Goal: Transaction & Acquisition: Purchase product/service

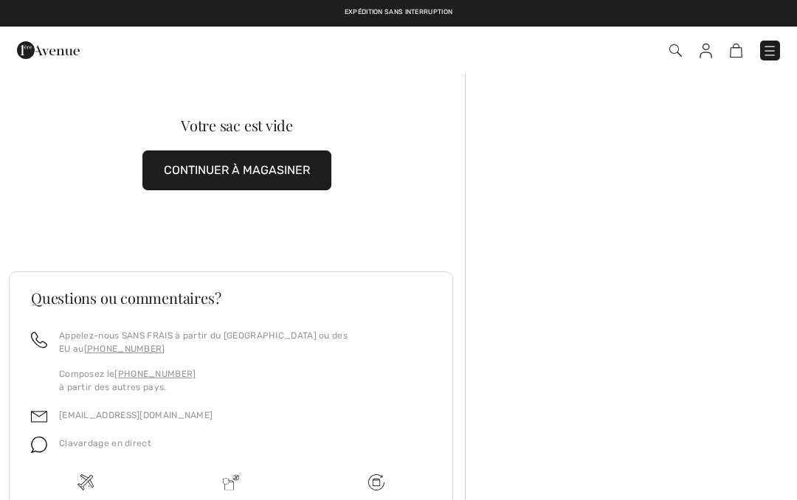
click at [66, 55] on img at bounding box center [48, 50] width 63 height 30
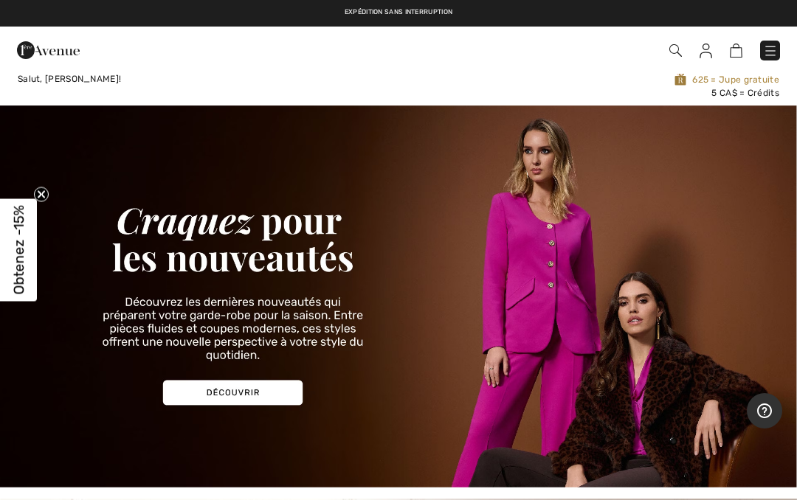
click at [778, 44] on link at bounding box center [770, 51] width 20 height 20
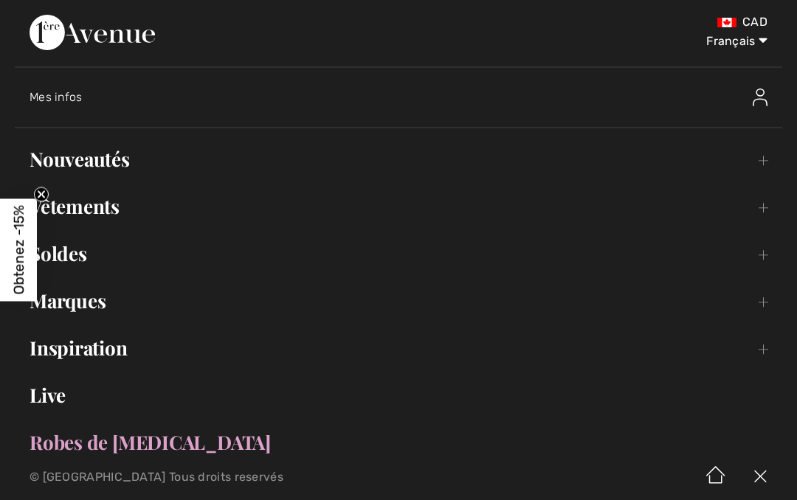
click at [141, 209] on link "Vêtements Toggle submenu" at bounding box center [398, 206] width 767 height 32
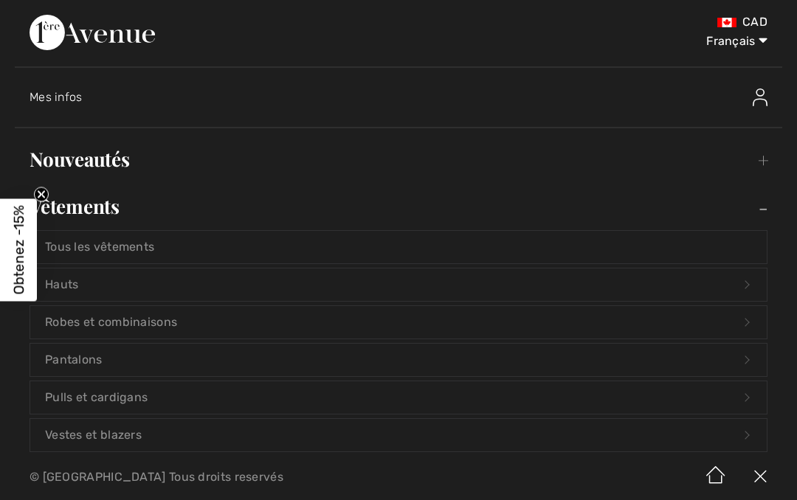
click at [184, 439] on link "Vestes et blazers Open submenu" at bounding box center [398, 435] width 736 height 32
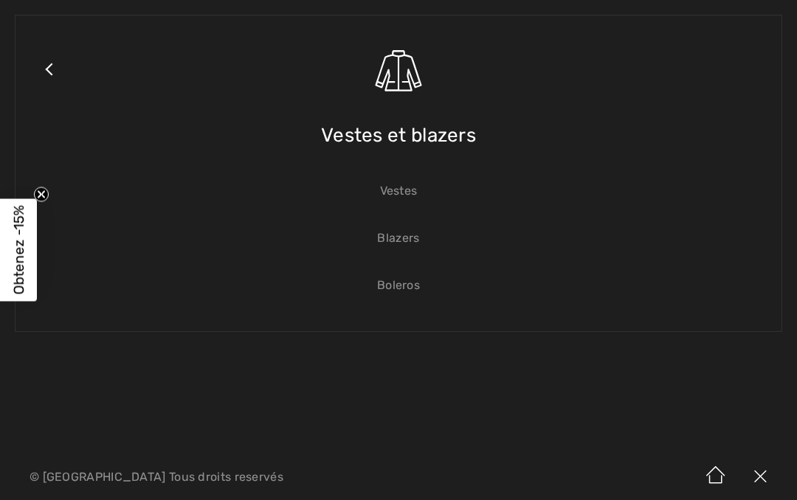
click at [416, 196] on link "Vestes" at bounding box center [398, 191] width 736 height 32
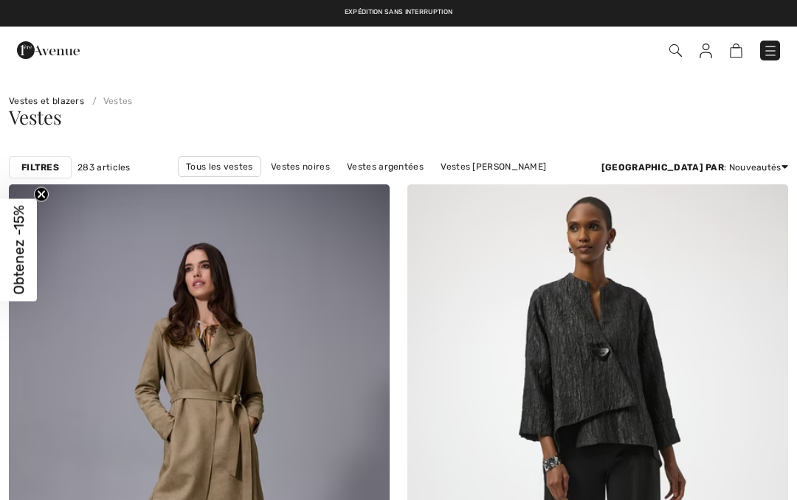
checkbox input "true"
click at [49, 171] on strong "Filtres" at bounding box center [40, 167] width 38 height 13
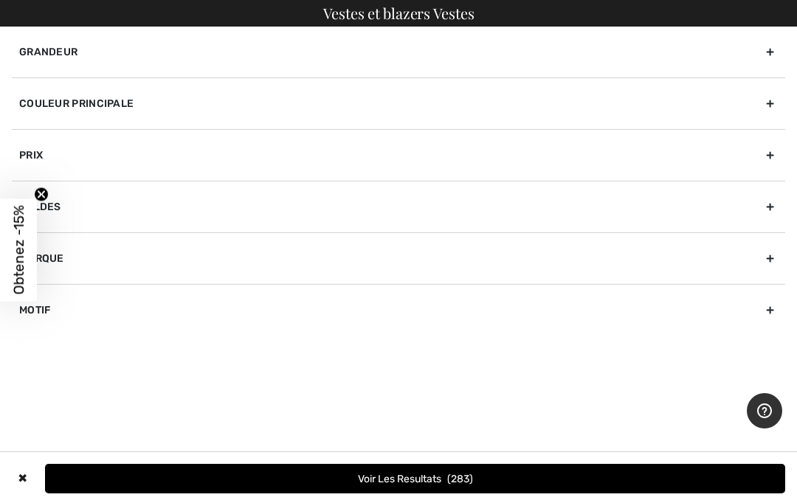
click at [769, 103] on div "Couleur Principale" at bounding box center [398, 103] width 773 height 52
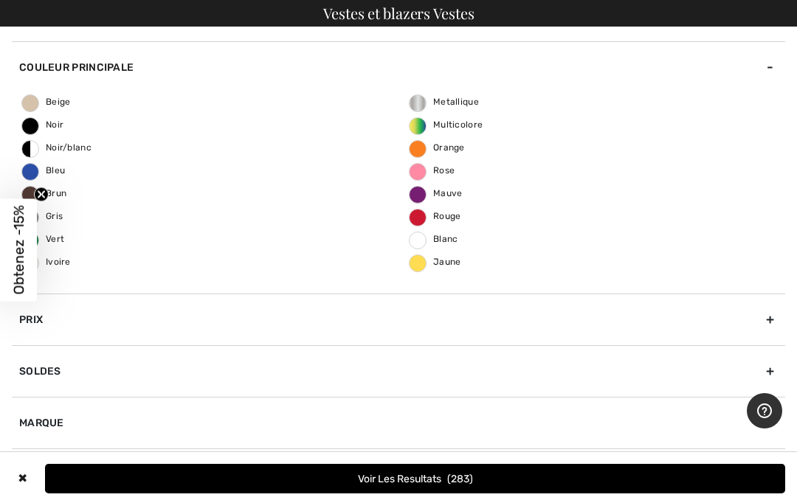
scroll to position [36, 0]
click at [72, 170] on div "Beige Noir Noir/blanc Bleu Brun Gris Vert Ivoire Metallique Multicolore Orange …" at bounding box center [398, 193] width 773 height 201
click at [65, 175] on span "Bleu" at bounding box center [43, 170] width 43 height 10
click at [0, 0] on input "Bleu" at bounding box center [0, 0] width 0 height 0
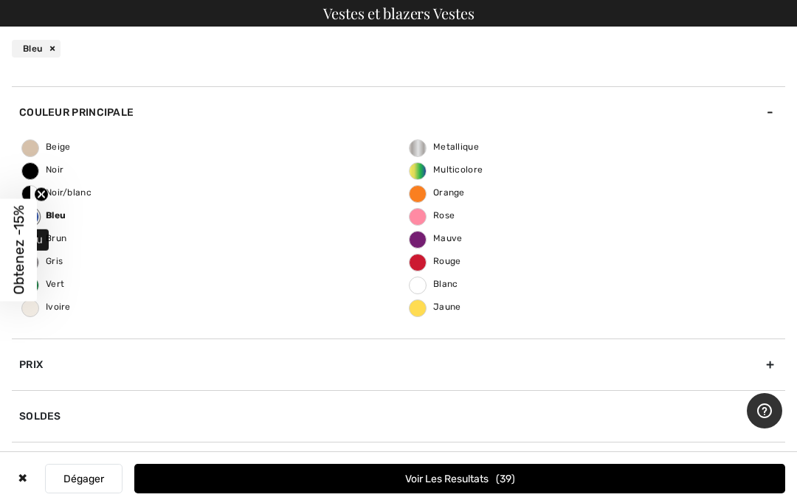
click at [497, 484] on button "Voir les resultats 39" at bounding box center [459, 479] width 651 height 30
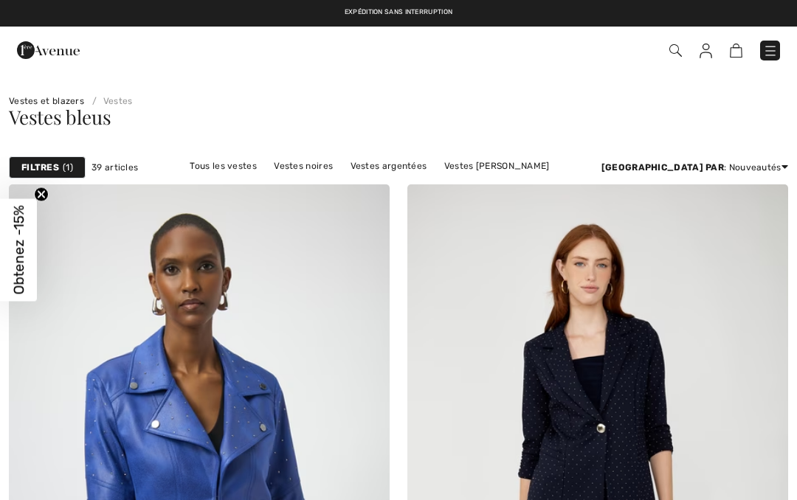
checkbox input "true"
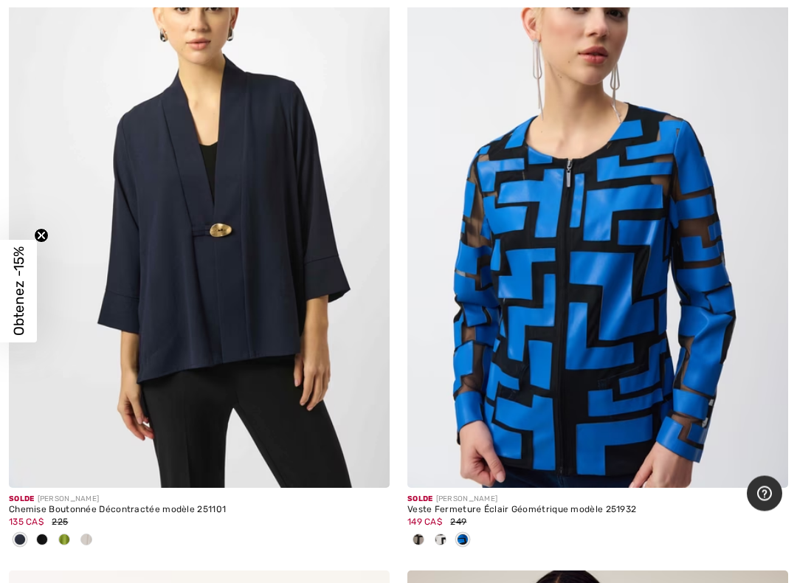
scroll to position [4896, 0]
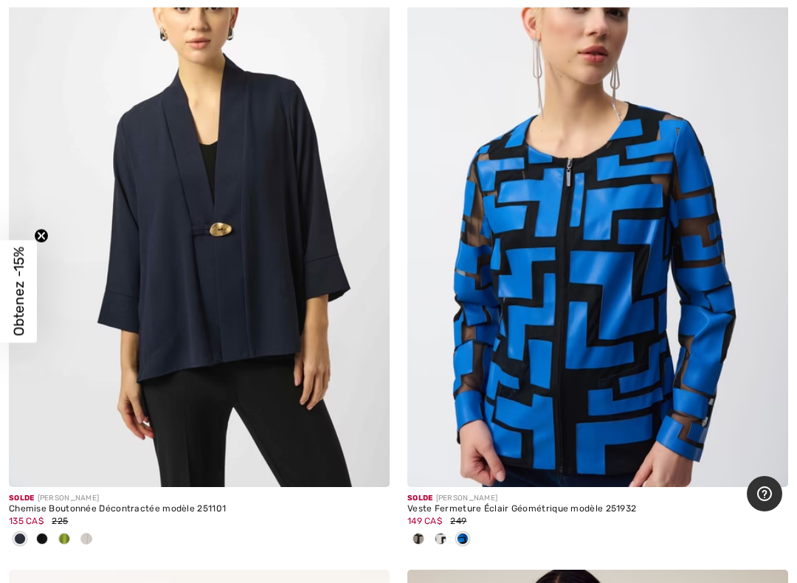
click at [305, 381] on img at bounding box center [199, 201] width 381 height 571
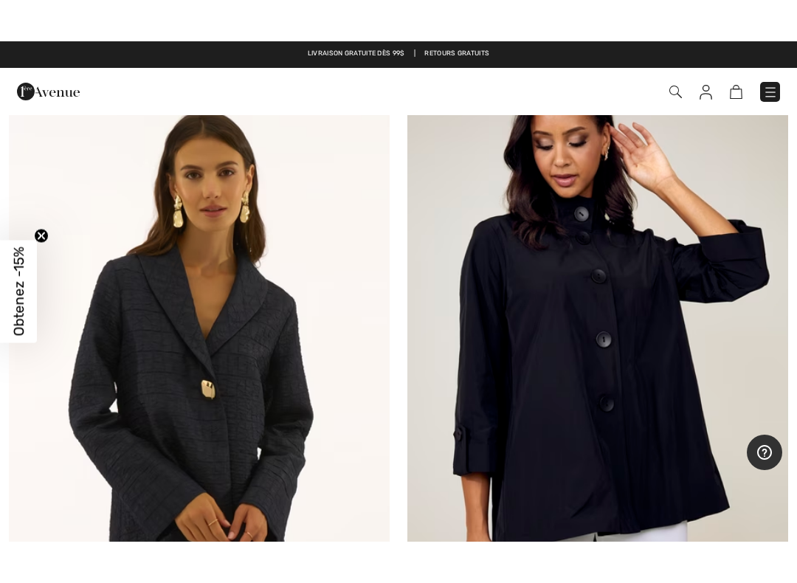
scroll to position [5527, 0]
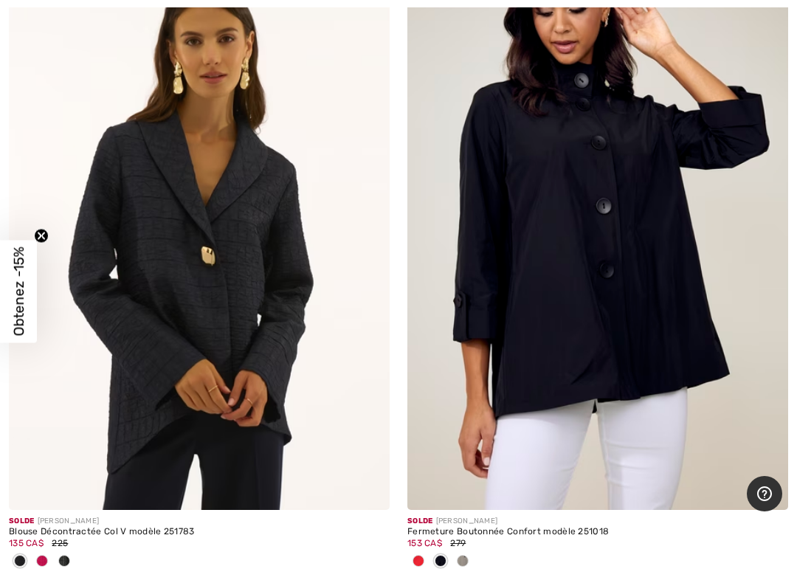
click at [658, 378] on img at bounding box center [597, 224] width 381 height 571
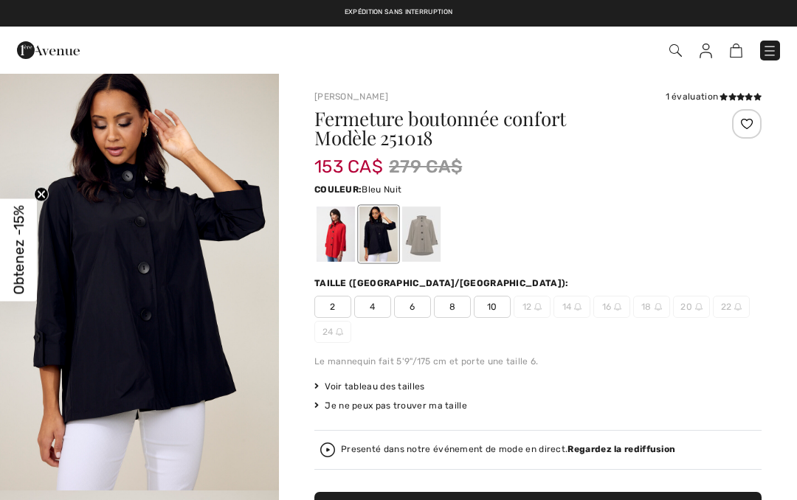
checkbox input "true"
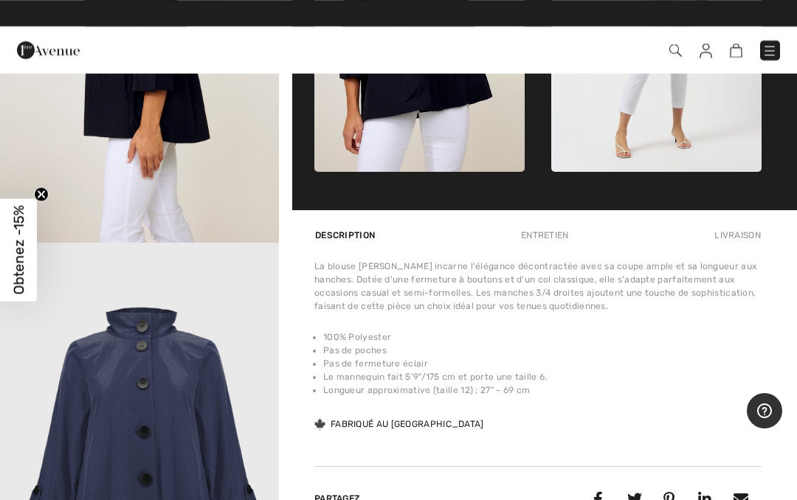
scroll to position [1039, 0]
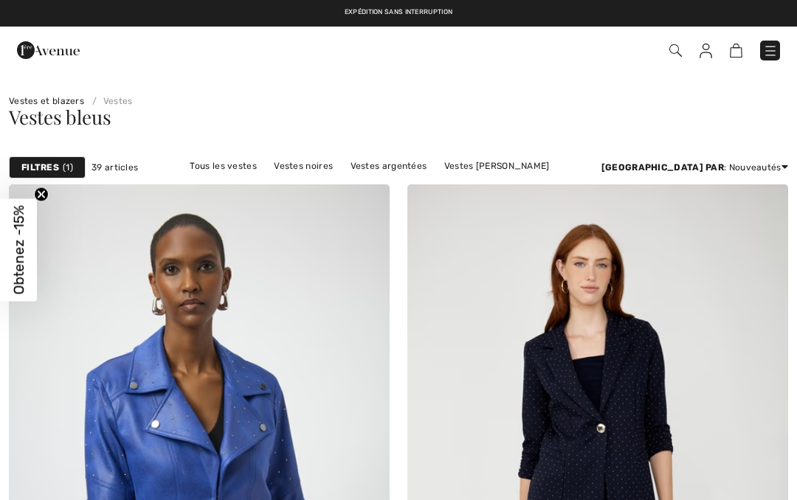
checkbox input "true"
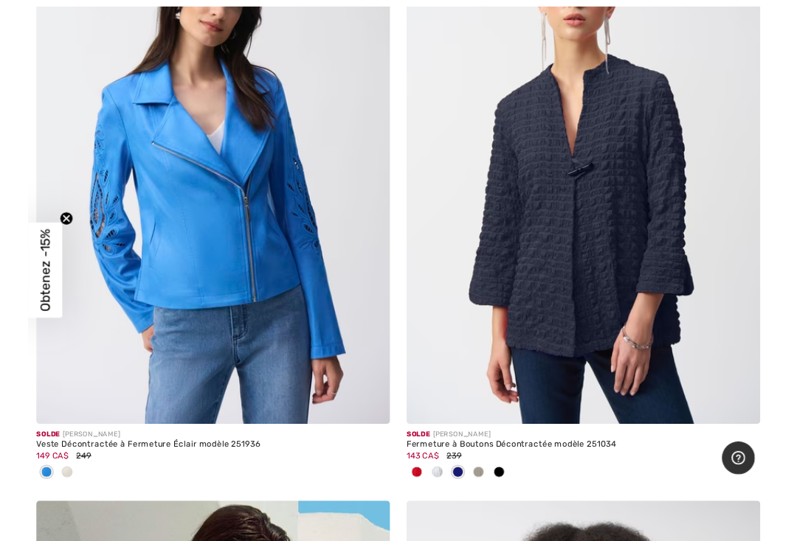
scroll to position [6233, 0]
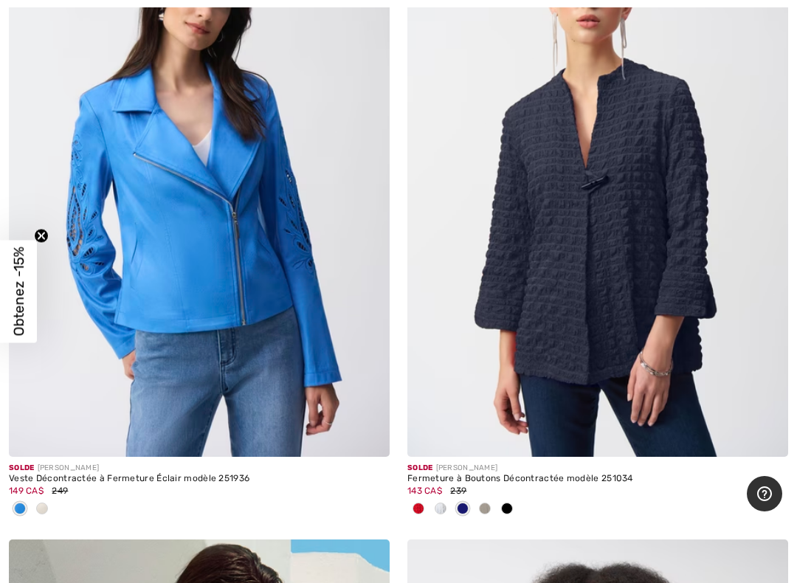
click at [670, 375] on img at bounding box center [597, 171] width 381 height 571
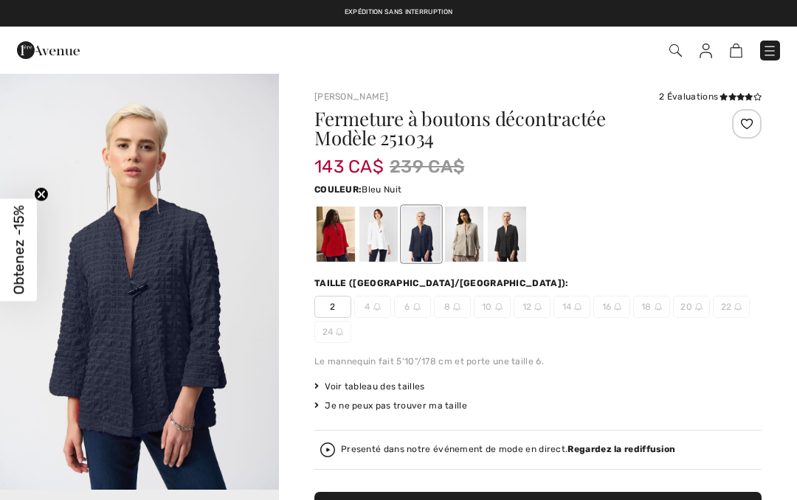
checkbox input "true"
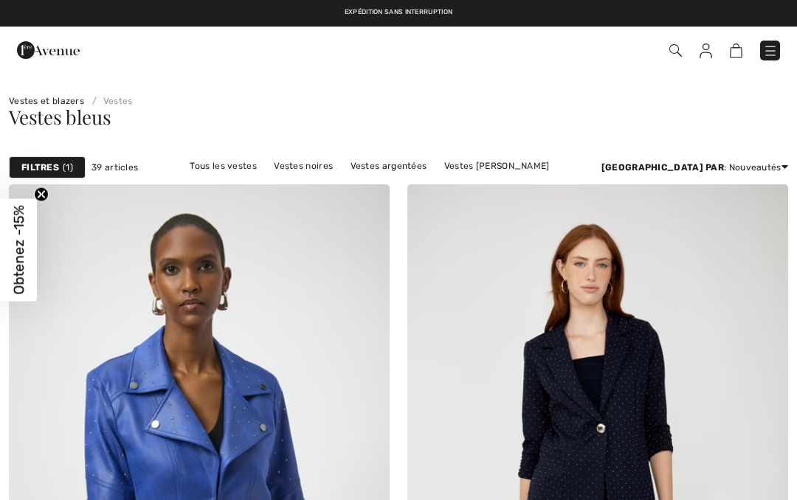
checkbox input "true"
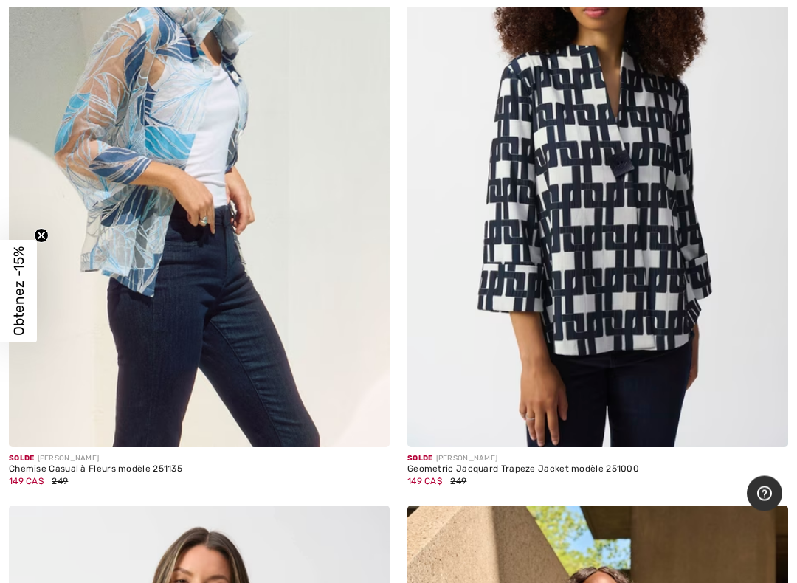
scroll to position [6896, 0]
click at [651, 356] on img at bounding box center [597, 161] width 381 height 571
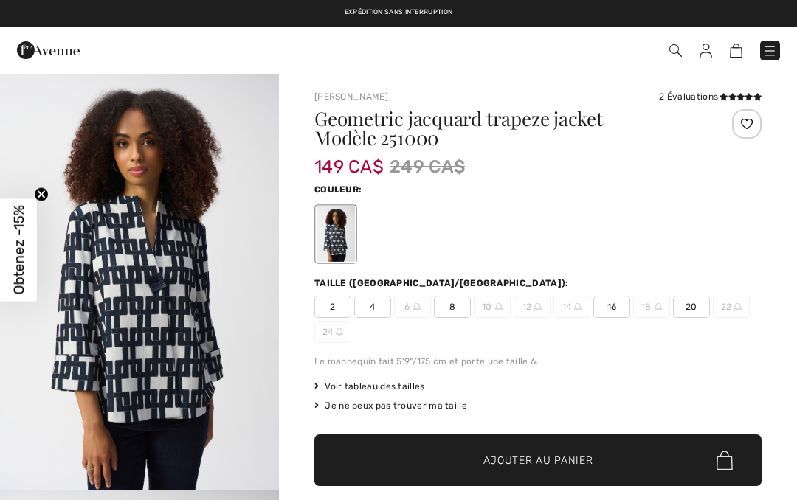
checkbox input "true"
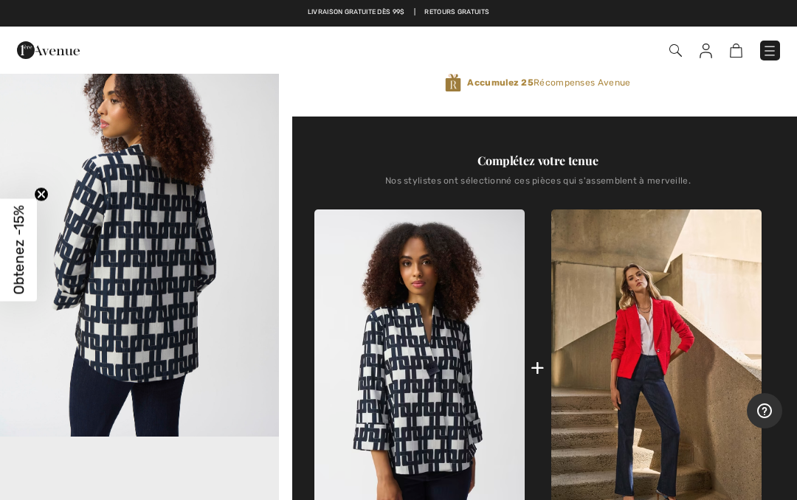
scroll to position [459, 0]
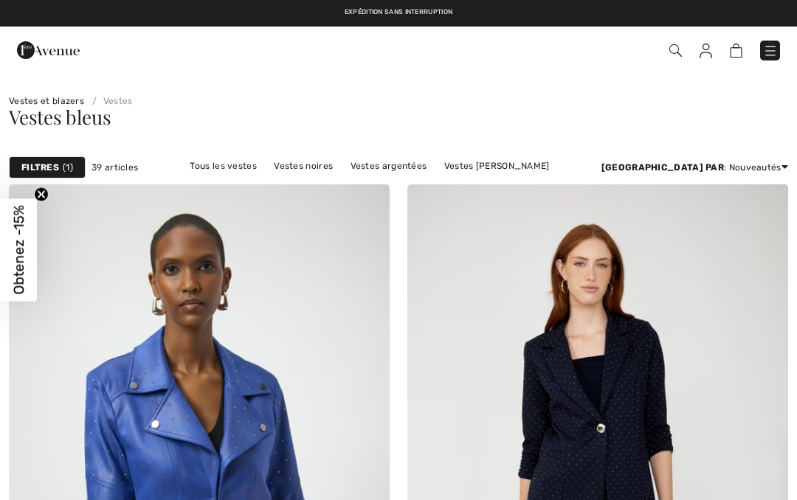
checkbox input "true"
click at [770, 55] on img at bounding box center [770, 51] width 15 height 15
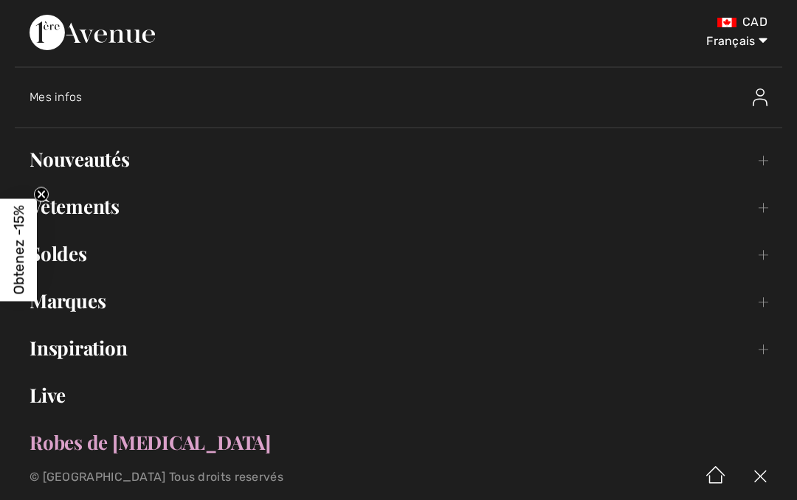
click at [148, 212] on link "Vêtements Toggle submenu" at bounding box center [398, 206] width 767 height 32
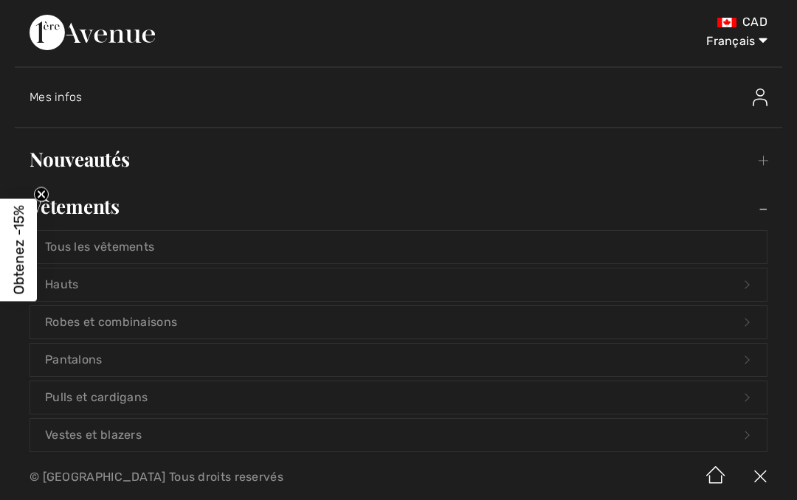
click at [224, 440] on link "Vestes et blazers Open submenu" at bounding box center [398, 435] width 736 height 32
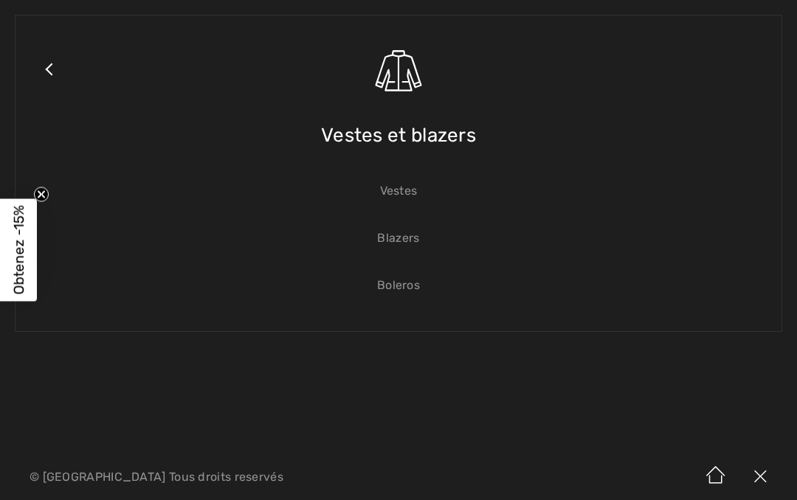
click at [432, 243] on link "Blazers" at bounding box center [398, 238] width 736 height 32
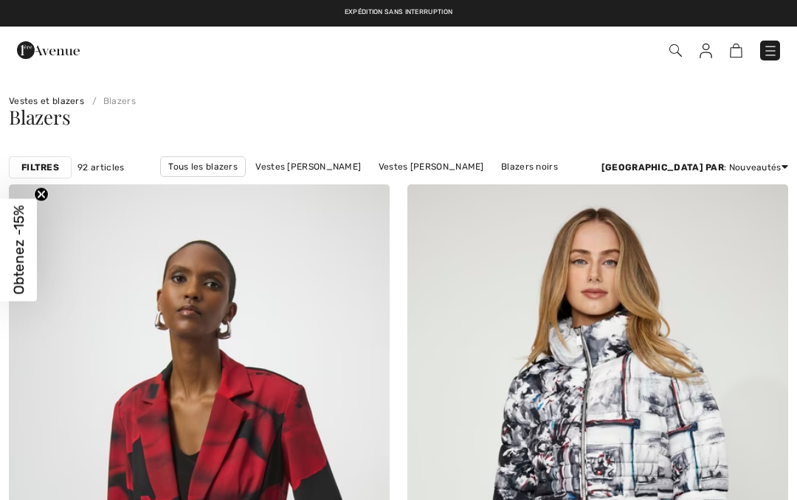
checkbox input "true"
click at [57, 170] on strong "Filtres" at bounding box center [40, 167] width 38 height 13
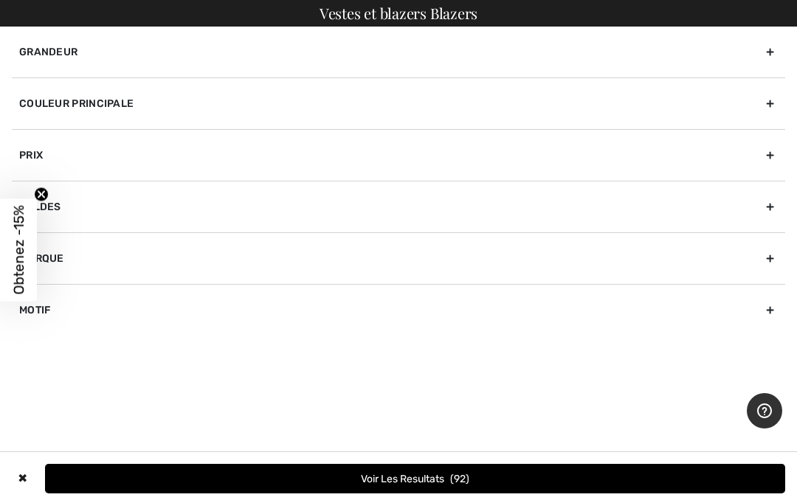
click at [773, 104] on div "Couleur Principale" at bounding box center [398, 103] width 773 height 52
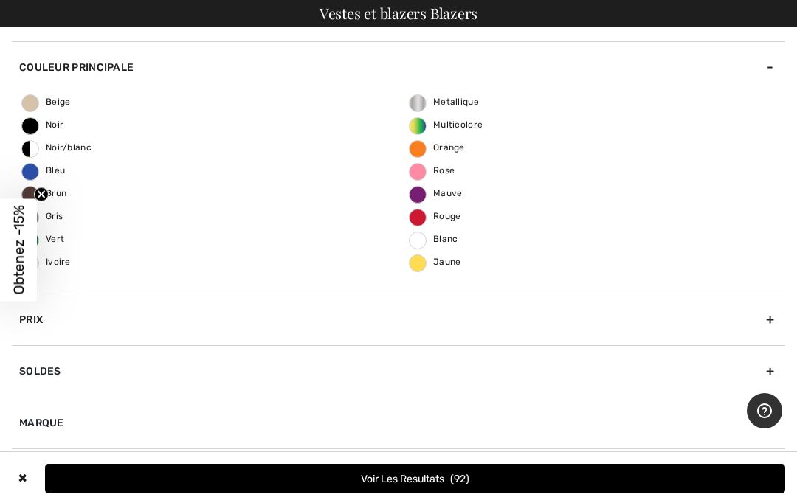
scroll to position [36, 0]
click at [64, 171] on span "Bleu" at bounding box center [43, 170] width 43 height 10
click at [0, 0] on input "Bleu" at bounding box center [0, 0] width 0 height 0
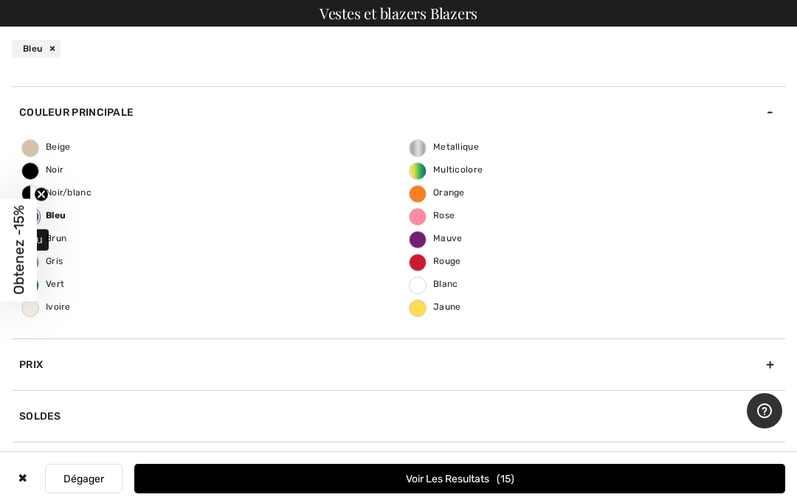
click at [490, 486] on button "Voir les resultats 15" at bounding box center [459, 479] width 651 height 30
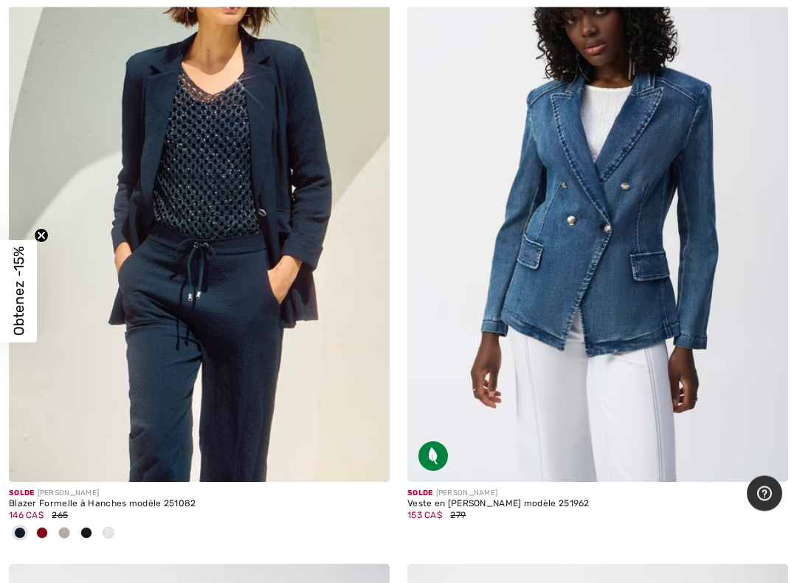
scroll to position [1582, 0]
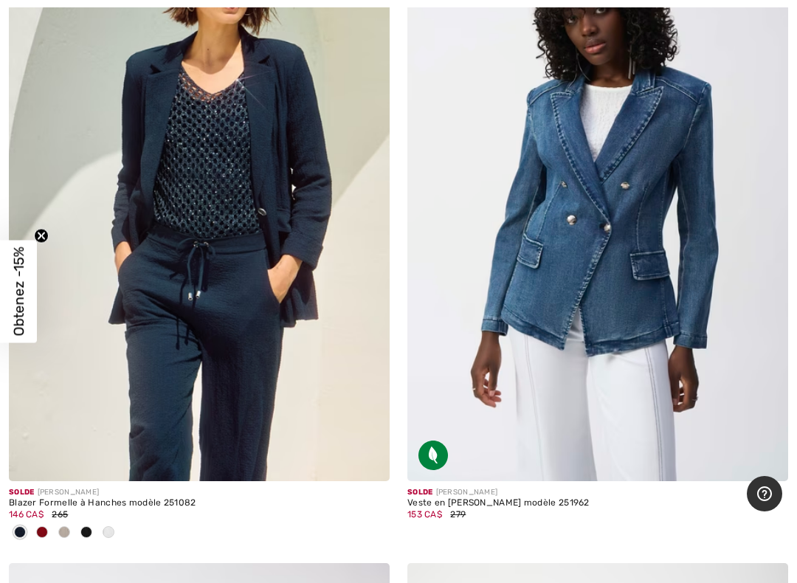
click at [283, 339] on img at bounding box center [199, 195] width 381 height 571
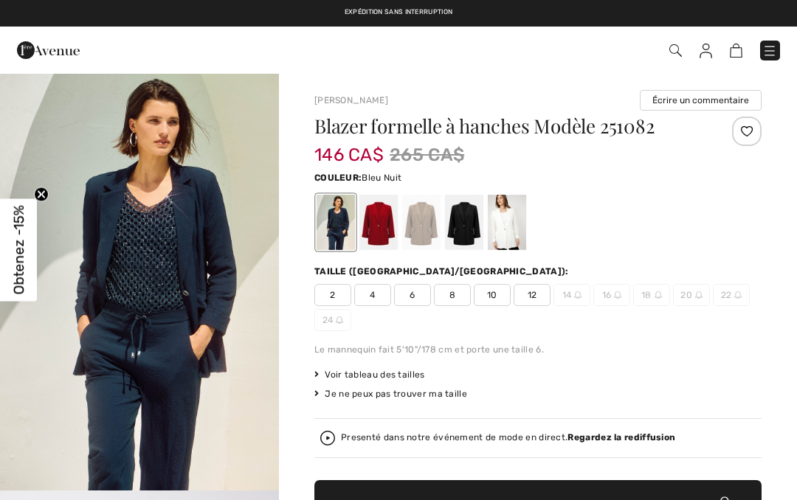
checkbox input "true"
click at [509, 233] on div at bounding box center [507, 222] width 38 height 55
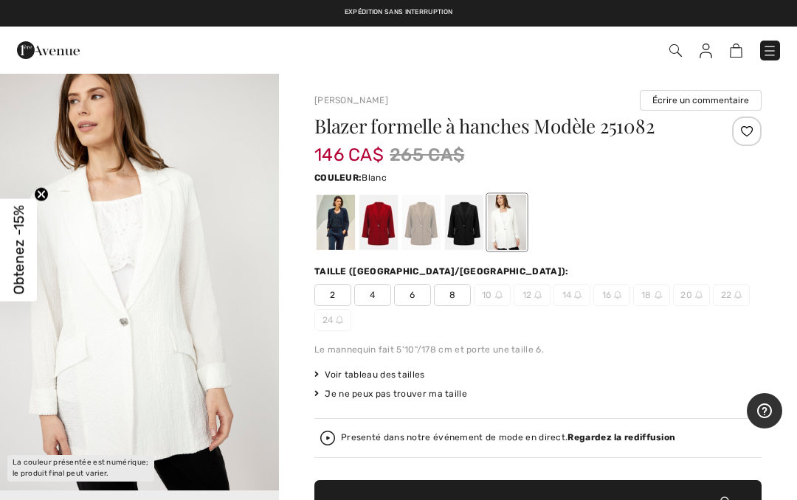
click at [457, 241] on div at bounding box center [464, 222] width 38 height 55
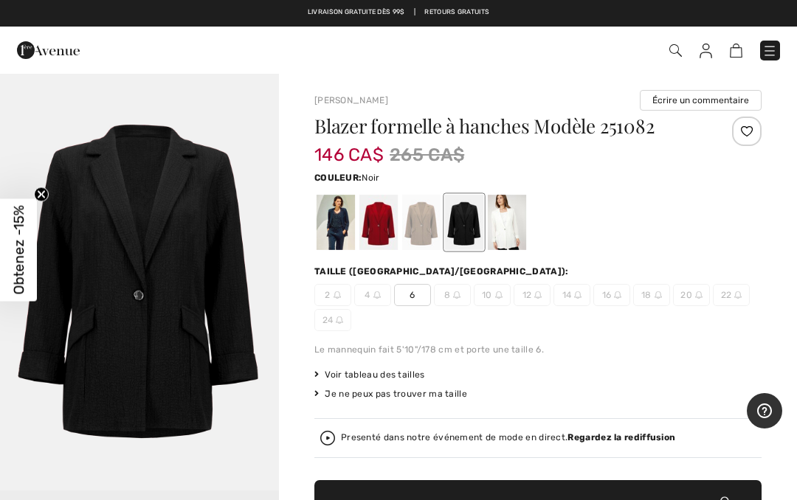
click at [337, 237] on div at bounding box center [335, 222] width 38 height 55
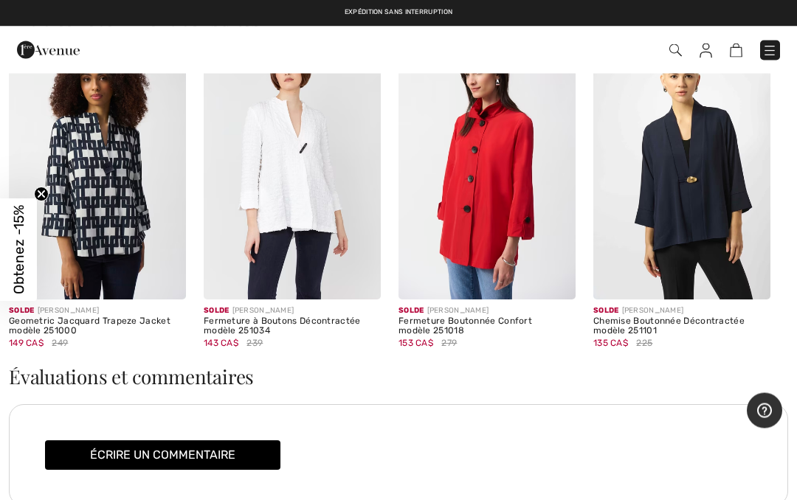
scroll to position [2235, 0]
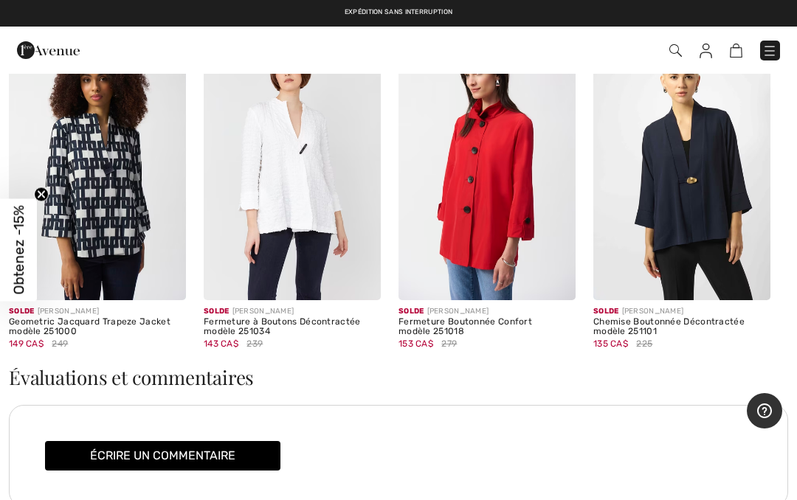
click at [714, 222] on img at bounding box center [681, 168] width 177 height 266
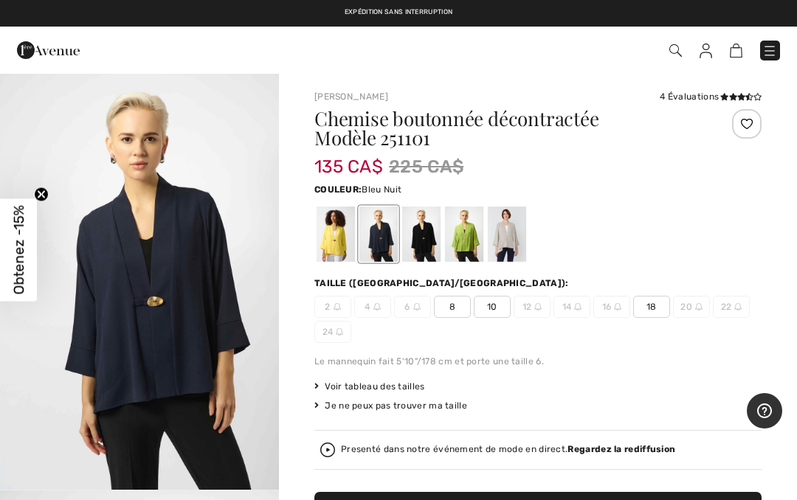
click at [456, 308] on span "8" at bounding box center [452, 307] width 37 height 22
